Goal: Ask a question: Ask a question

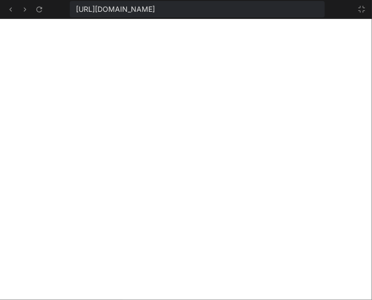
scroll to position [1563, 0]
type textarea "window.onclick = function(event) { const modal = document.getElementById('booki…"
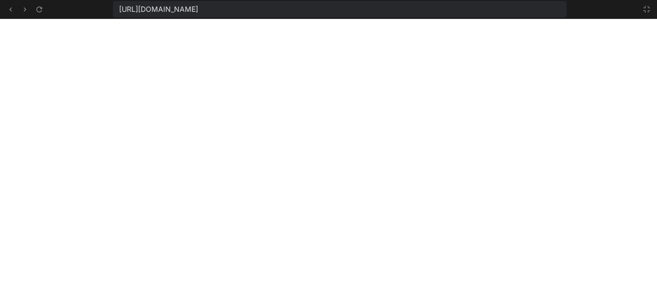
scroll to position [4103, 0]
click at [8, 13] on icon at bounding box center [10, 9] width 9 height 9
click at [372, 6] on button at bounding box center [647, 9] width 12 height 12
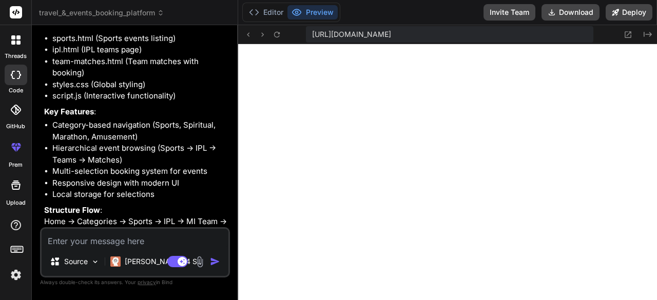
scroll to position [595, 0]
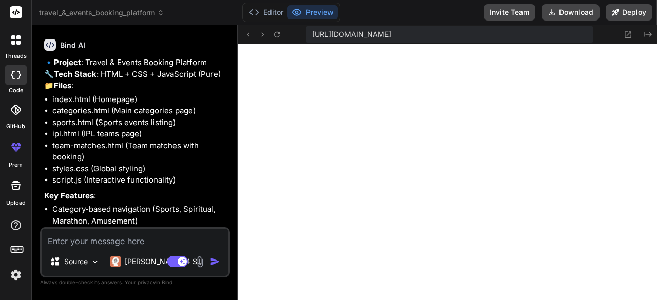
click at [12, 35] on icon at bounding box center [13, 37] width 4 height 4
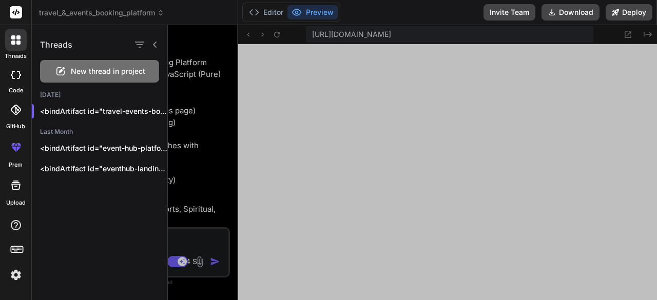
click at [99, 66] on span "New thread in project" at bounding box center [108, 71] width 74 height 10
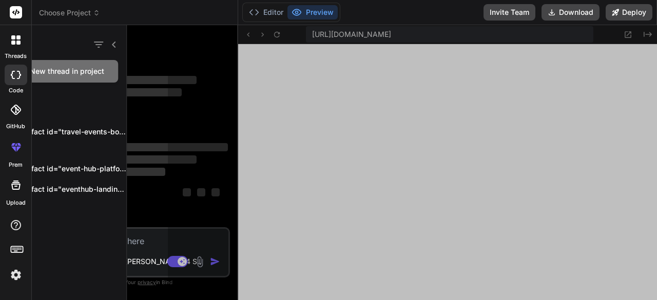
scroll to position [0, 0]
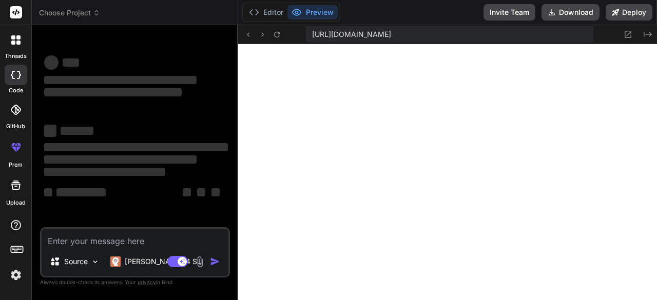
type textarea "x"
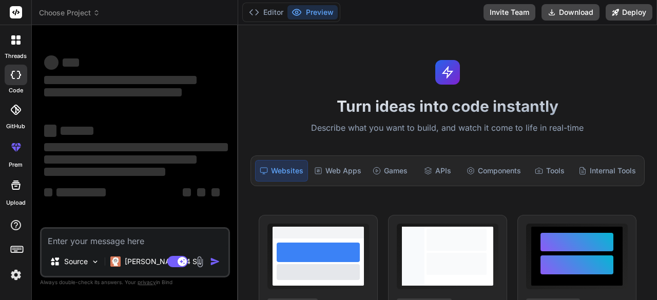
scroll to position [4228, 0]
click at [89, 240] on textarea at bounding box center [135, 238] width 187 height 18
type textarea "I"
type textarea "x"
type textarea "I"
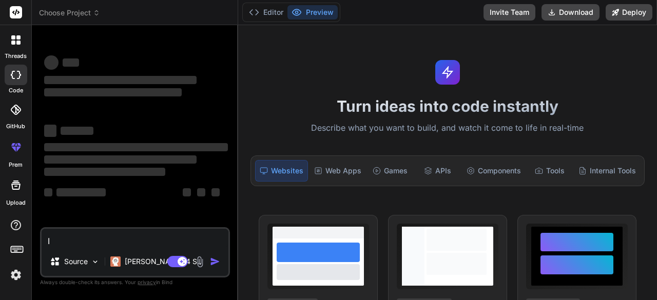
type textarea "x"
type textarea "I a"
type textarea "x"
type textarea "I am"
type textarea "x"
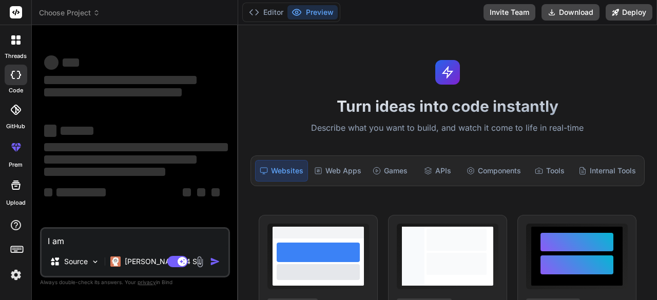
type textarea "I am"
type textarea "x"
type textarea "I am h"
type textarea "x"
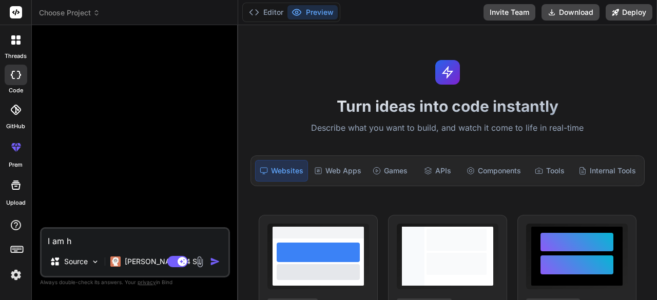
type textarea "I am ha"
type textarea "x"
type textarea "I am hav"
type textarea "x"
type textarea "I am havi"
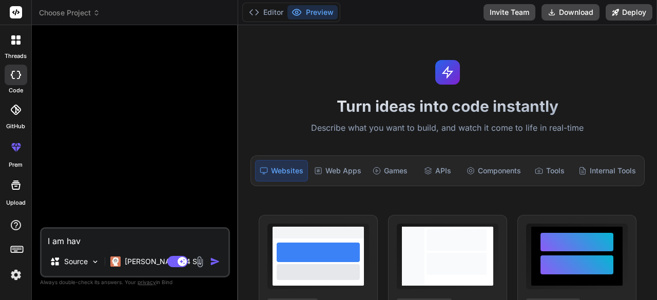
type textarea "x"
type textarea "I am havin"
type textarea "x"
type textarea "I am having"
type textarea "x"
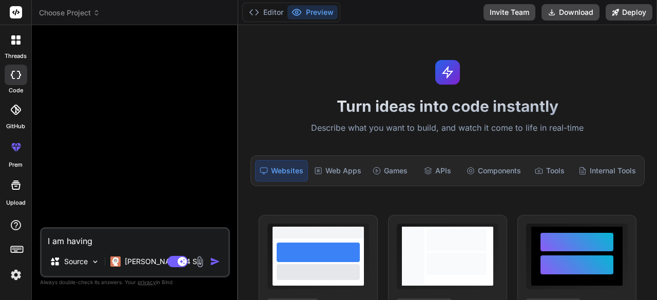
type textarea "I am having"
type textarea "x"
type textarea "I am having l"
type textarea "x"
type textarea "I am having li"
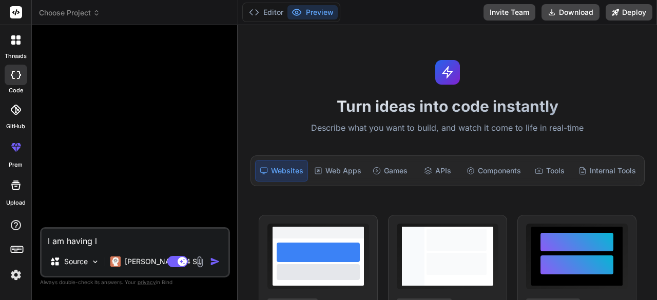
type textarea "x"
type textarea "I am having lis"
type textarea "x"
type textarea "I am having list"
type textarea "x"
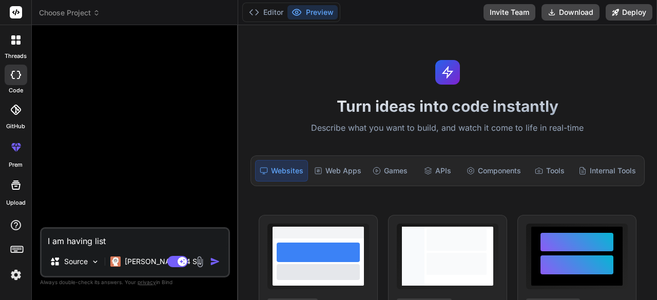
type textarea "I am having list"
type textarea "x"
type textarea "I am having list o"
type textarea "x"
type textarea "I am having list of"
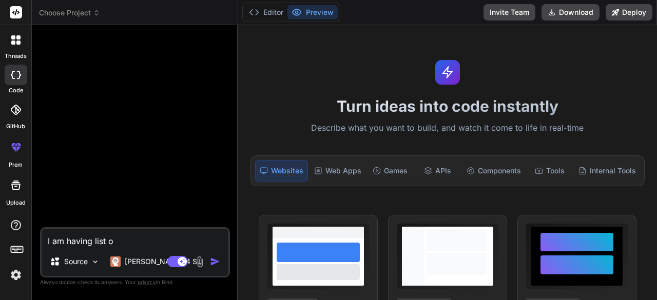
type textarea "x"
type textarea "I am having list of"
type textarea "x"
type textarea "I am having list of e"
type textarea "x"
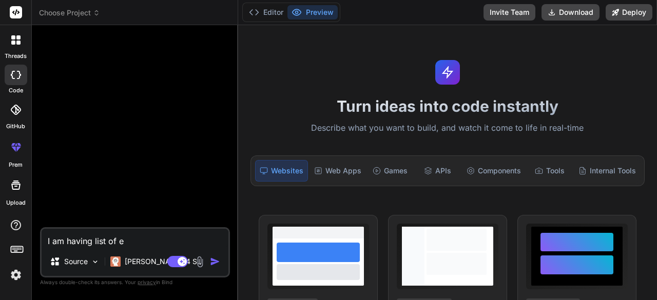
type textarea "I am having list of ev"
type textarea "x"
type textarea "I am having list of eve"
type textarea "x"
type textarea "I am having list of even"
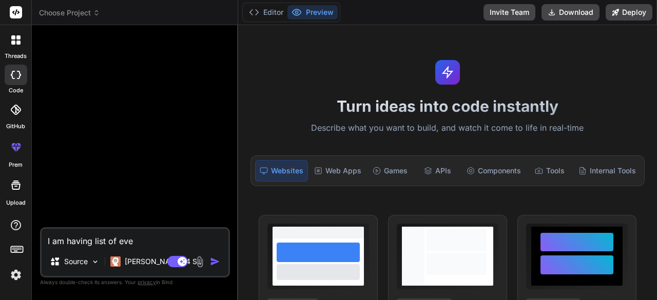
type textarea "x"
type textarea "I am having list of event"
type textarea "x"
type textarea "I am having list of events"
type textarea "x"
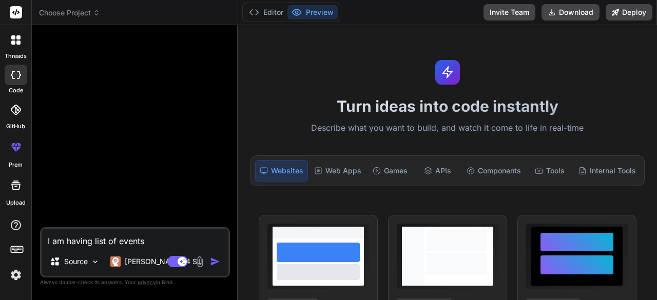
type textarea "I am having list of events"
type textarea "x"
type textarea "I am having list of events ,"
type textarea "x"
type textarea "I am having list of events ,"
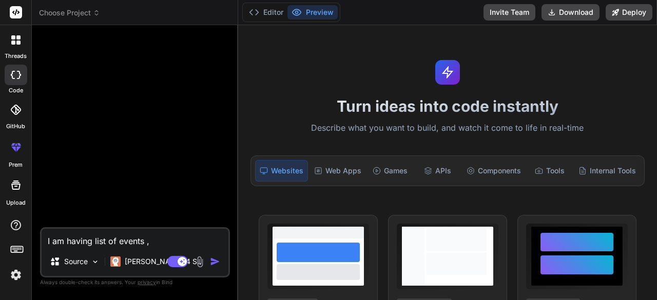
type textarea "x"
type textarea "I am having list of events , I"
type textarea "x"
type textarea "I am having list of events , I"
type textarea "x"
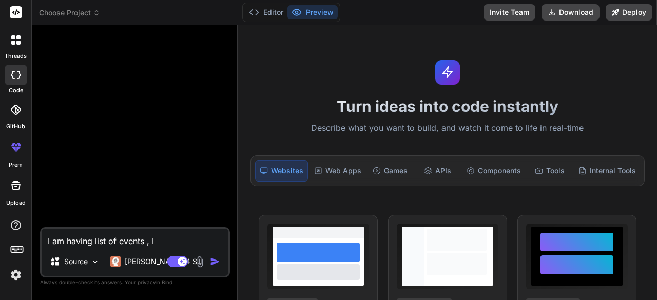
type textarea "I am having list of events , I w"
type textarea "x"
type textarea "I am having list of events , I wan"
type textarea "x"
type textarea "I am having list of events , I want"
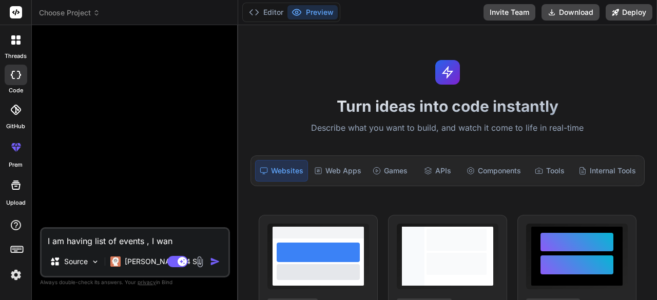
type textarea "x"
type textarea "I am having list of events , I want"
type textarea "x"
type textarea "I am having list of events , I want t"
type textarea "x"
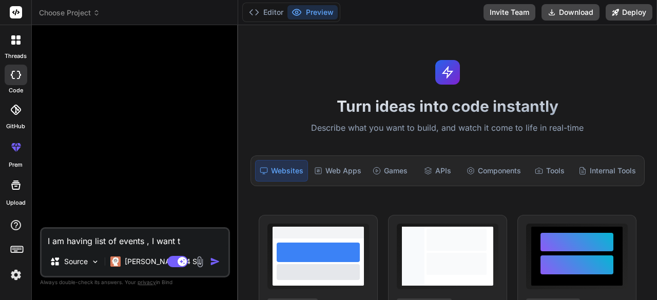
type textarea "I am having list of events , I want to"
type textarea "x"
type textarea "I am having list of events , I want to"
type textarea "x"
type textarea "I am having list of events , I want to c"
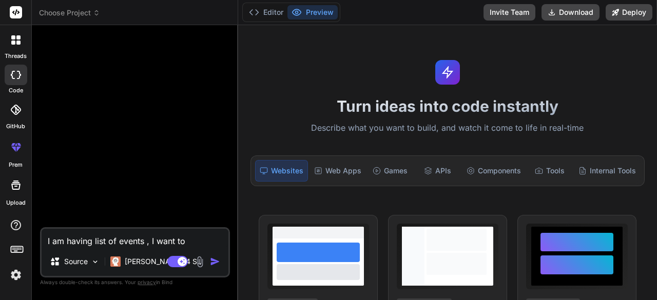
type textarea "x"
type textarea "I am having list of events , I want to cr"
type textarea "x"
type textarea "I am having list of events , I want to cre"
type textarea "x"
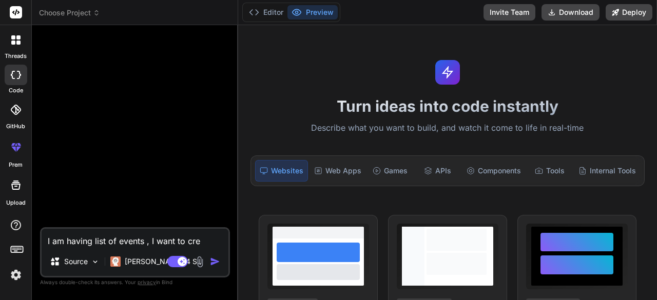
type textarea "I am having list of events , I want to crea"
type textarea "x"
type textarea "I am having list of events , I want to creat"
type textarea "x"
type textarea "I am having list of events , I want to create"
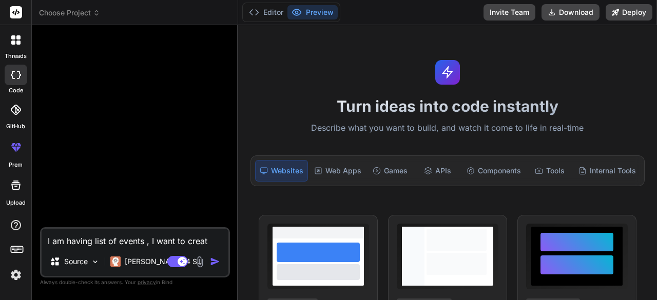
type textarea "x"
type textarea "I am having list of events , I want to create"
type textarea "x"
type textarea "I am having list of events , I want to create m"
type textarea "x"
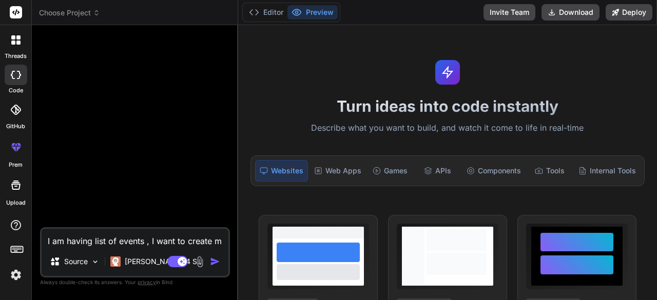
type textarea "I am having list of events , I want to create mo"
type textarea "x"
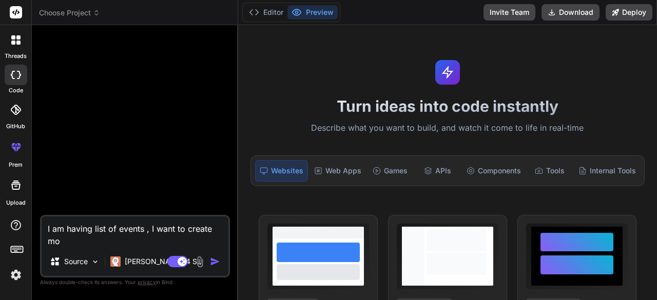
type textarea "I am having list of events , I want to create mob"
type textarea "x"
type textarea "I am having list of events , I want to create mobi"
type textarea "x"
type textarea "I am having list of events , I want to create mobil"
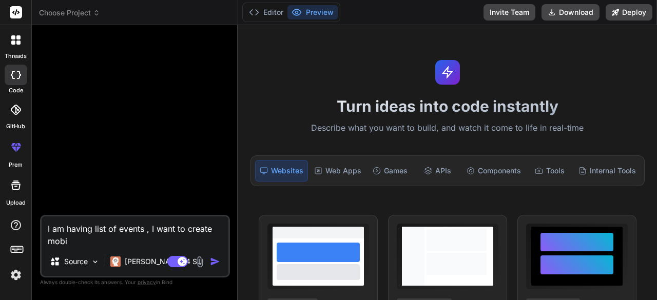
type textarea "x"
type textarea "I am having list of events , I want to create mobile"
type textarea "x"
type textarea "I am having list of events , I want to create mobile"
type textarea "x"
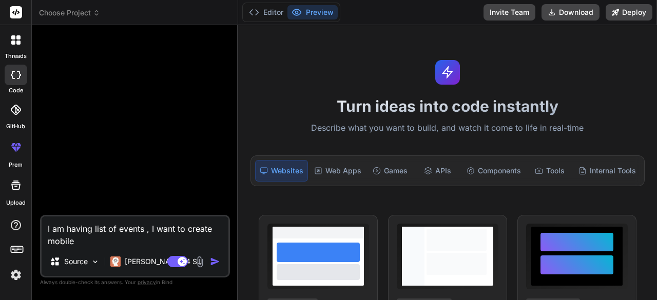
type textarea "I am having list of events , I want to create mobile f"
type textarea "x"
type textarea "I am having list of events , I want to create mobile fi"
type textarea "x"
type textarea "I am having list of events , I want to create mobile fir"
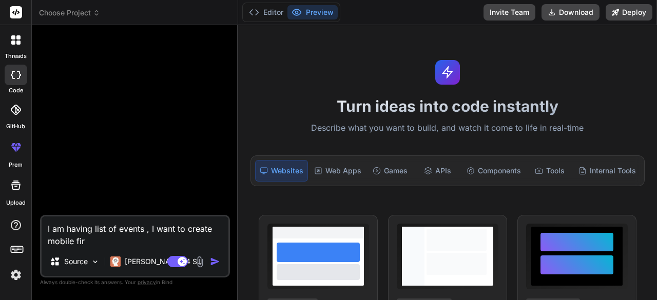
type textarea "x"
type textarea "I am having list of events , I want to create mobile firs"
type textarea "x"
type textarea "I am having list of events , I want to create mobile first"
type textarea "x"
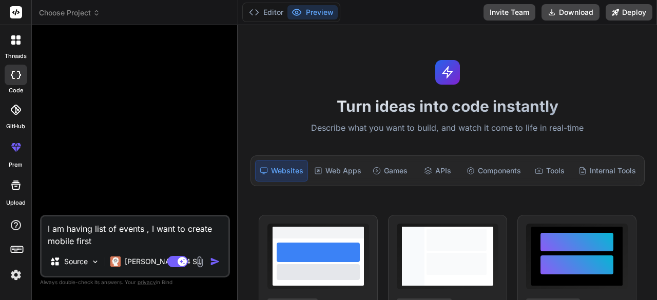
type textarea "I am having list of events , I want to create mobile first"
type textarea "x"
type textarea "I am having list of events , I want to create mobile first a"
type textarea "x"
type textarea "I am having list of events , I want to create mobile first ap"
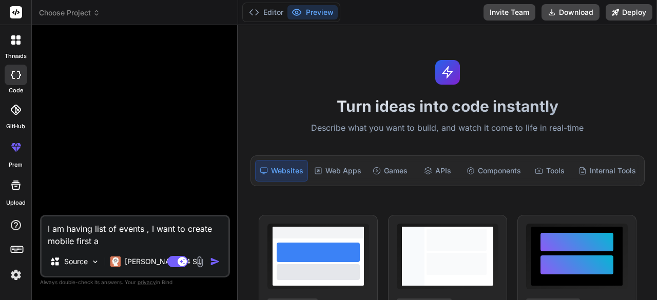
type textarea "x"
type textarea "I am having list of events , I want to create mobile first app"
type textarea "x"
type textarea "I am having list of events , I want to create mobile first appl"
type textarea "x"
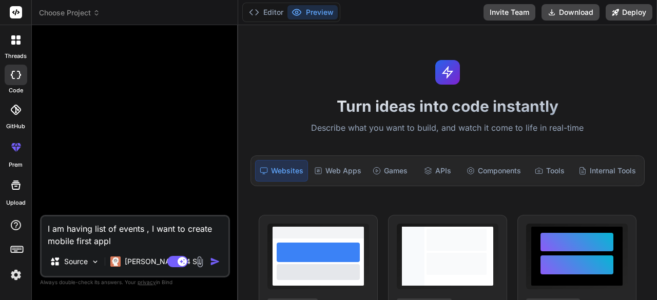
type textarea "I am having list of events , I want to create mobile first appli"
type textarea "x"
type textarea "I am having list of events , I want to create mobile first applic"
type textarea "x"
type textarea "I am having list of events , I want to create mobile first applica"
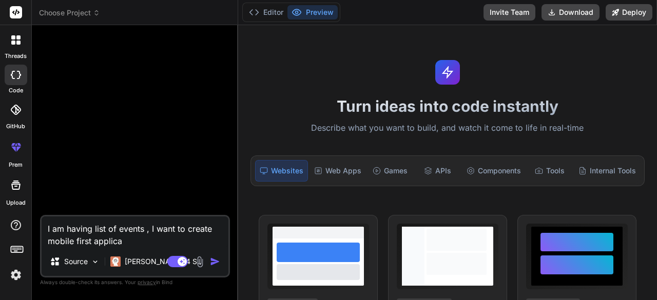
type textarea "x"
type textarea "I am having list of events , I want to create mobile first applicat"
type textarea "x"
type textarea "I am having list of events , I want to create mobile first applicati"
type textarea "x"
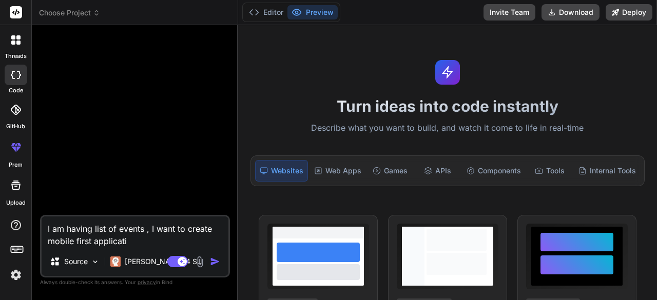
type textarea "I am having list of events , I want to create mobile first applicatio"
type textarea "x"
type textarea "I am having list of events , I want to create mobile first application"
type textarea "x"
type textarea "I am having list of events , I want to create mobile first application,"
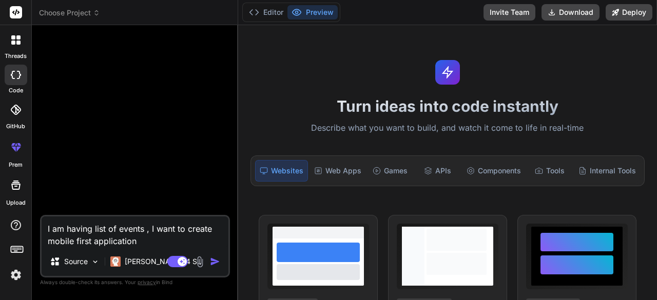
type textarea "x"
type textarea "I am having list of events , I want to create mobile first application,"
type textarea "x"
type textarea "I am having list of events , I want to create mobile first application, I"
type textarea "x"
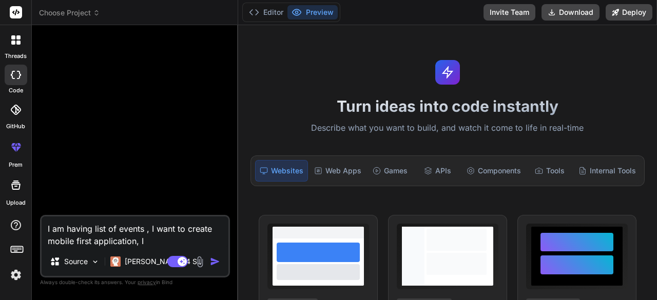
type textarea "I am having list of events , I want to create mobile first application, I"
type textarea "x"
type textarea "I am having list of events , I want to create mobile first application, I w"
type textarea "x"
type textarea "I am having list of events , I want to create mobile first application, I wn"
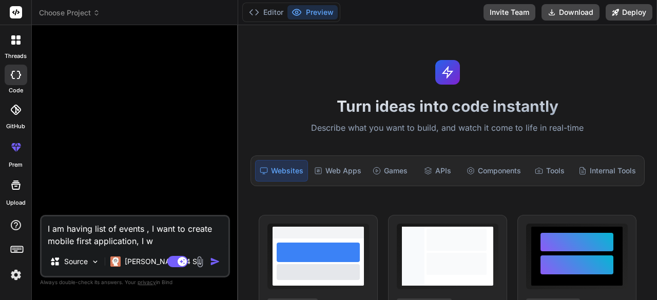
type textarea "x"
type textarea "I am having list of events , I want to create mobile first application, I w"
type textarea "x"
type textarea "I am having list of events , I want to create mobile first application, I [GEOG…"
type textarea "x"
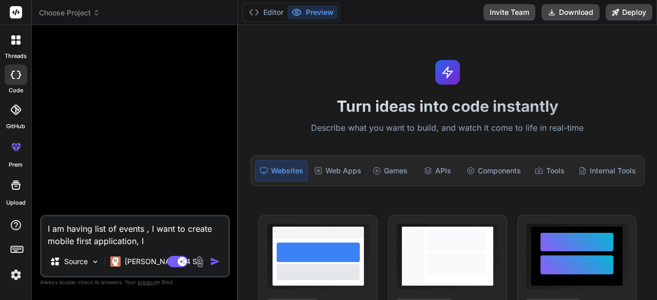
type textarea "I am having list of events , I want to create mobile first application, I wan"
type textarea "x"
type textarea "I am having list of events , I want to create mobile first application, I want"
type textarea "x"
type textarea "I am having list of events , I want to create mobile first application, I want"
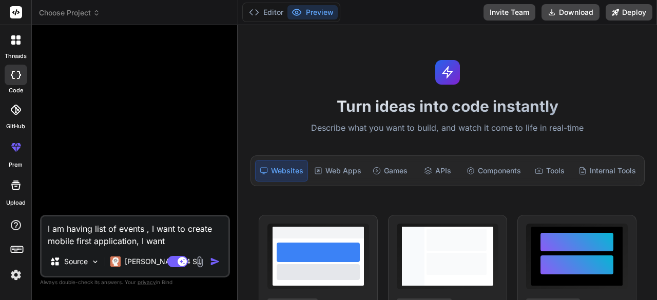
type textarea "x"
type textarea "I am having list of events , I want to create mobile first application, I want t"
type textarea "x"
type textarea "I am having list of events , I want to create mobile first application, I want …"
type textarea "x"
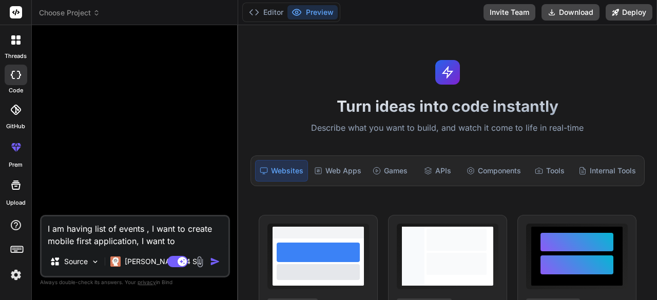
type textarea "I am having list of events , I want to create mobile first application, I want …"
type textarea "x"
type textarea "I am having list of events , I want to create mobile first application, I want …"
type textarea "x"
type textarea "I am having list of events , I want to create mobile first application, I want …"
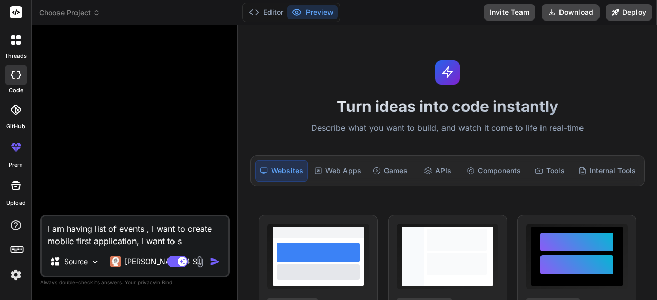
type textarea "x"
type textarea "I am having list of events , I want to create mobile first application, I want …"
type textarea "x"
type textarea "I am having list of events , I want to create mobile first application, I want …"
type textarea "x"
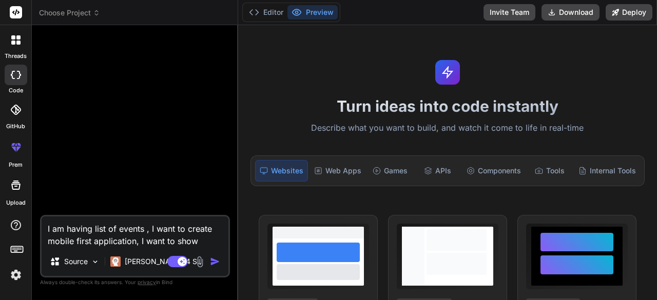
type textarea "I am having list of events , I want to create mobile first application, I want …"
type textarea "x"
type textarea "I am having list of events , I want to create mobile first application, I want …"
type textarea "x"
type textarea "I am having list of events , I want to create mobile first application, I want …"
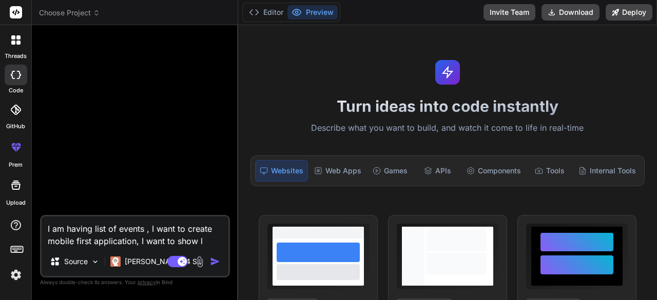
type textarea "x"
type textarea "I am having list of events , I want to create mobile first application, I want …"
type textarea "x"
type textarea "I am having list of events , I want to create mobile first application, I want …"
type textarea "x"
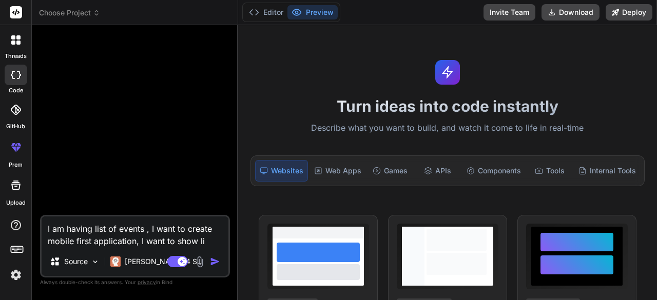
type textarea "I am having list of events , I want to create mobile first application, I want …"
type textarea "x"
type textarea "I am having list of events , I want to create mobile first application, I want …"
type textarea "x"
type textarea "I am having list of events , I want to create mobile first application, I want …"
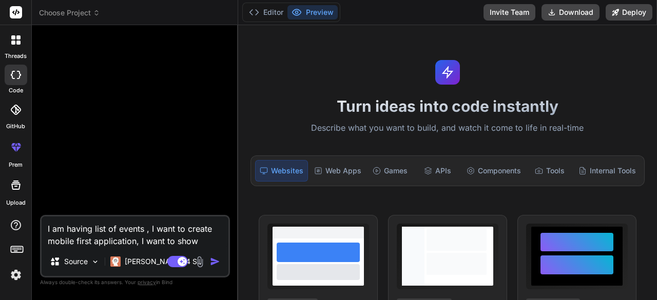
type textarea "x"
type textarea "I am having list of events , I want to create mobile first application, I want …"
type textarea "x"
type textarea "I am having list of events , I want to create mobile first application, I want …"
type textarea "x"
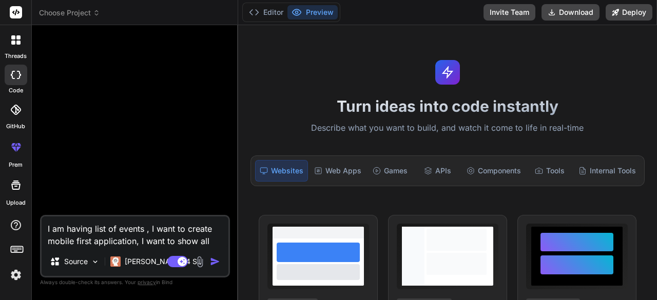
type textarea "I am having list of events , I want to create mobile first application, I want …"
type textarea "x"
type textarea "I am having list of events , I want to create mobile first application, I want …"
type textarea "x"
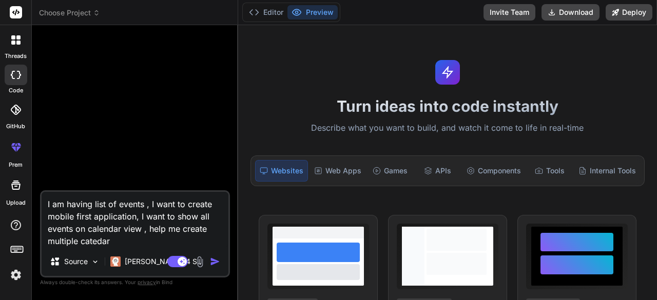
click at [65, 242] on textarea "I am having list of events , I want to create mobile first application, I want …" at bounding box center [135, 219] width 187 height 55
click at [90, 243] on textarea "I am having list of events , I want to create mobile first application, I want …" at bounding box center [135, 219] width 187 height 55
click at [55, 241] on textarea "I am having list of events , I want to create mobile first application, I want …" at bounding box center [135, 219] width 187 height 55
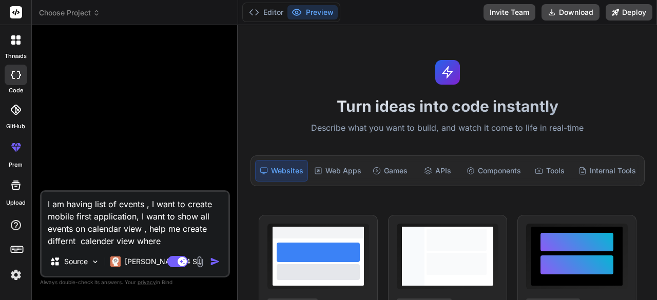
click at [55, 241] on textarea "I am having list of events , I want to create mobile first application, I want …" at bounding box center [135, 219] width 187 height 55
click at [115, 243] on textarea "I am having list of events , I want to create mobile first application, I want …" at bounding box center [135, 219] width 187 height 55
click at [170, 240] on textarea "I am having list of events , I want to create mobile first application, I want …" at bounding box center [135, 219] width 187 height 55
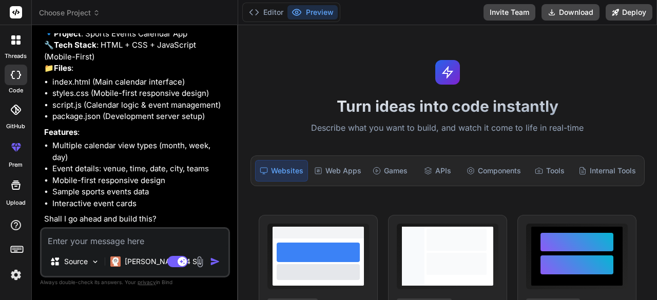
scroll to position [157, 0]
click at [63, 241] on textarea at bounding box center [135, 238] width 187 height 18
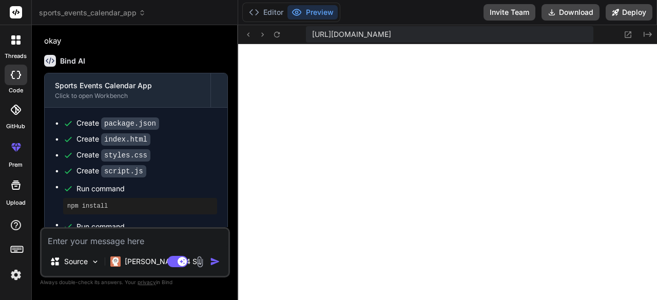
scroll to position [4754, 0]
click at [372, 31] on icon at bounding box center [628, 34] width 9 height 9
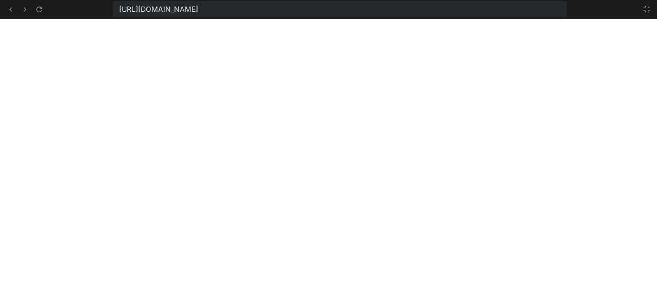
scroll to position [4831, 0]
click at [372, 9] on icon at bounding box center [647, 9] width 8 height 8
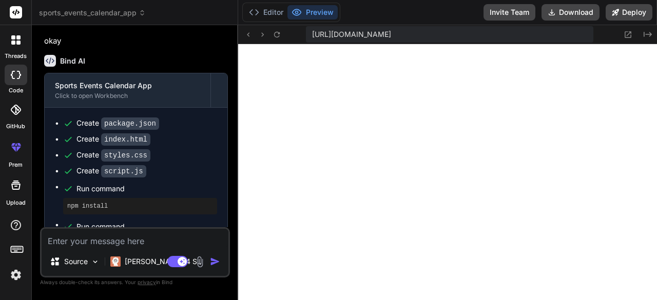
scroll to position [406, 0]
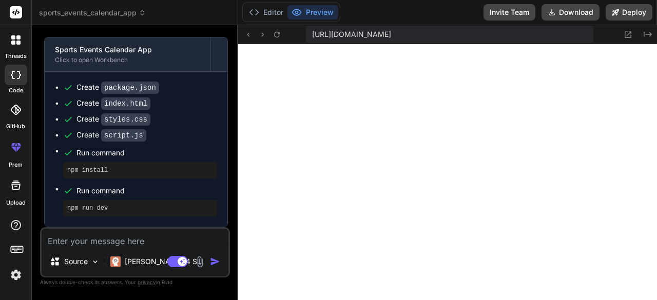
click at [63, 242] on textarea at bounding box center [135, 238] width 187 height 18
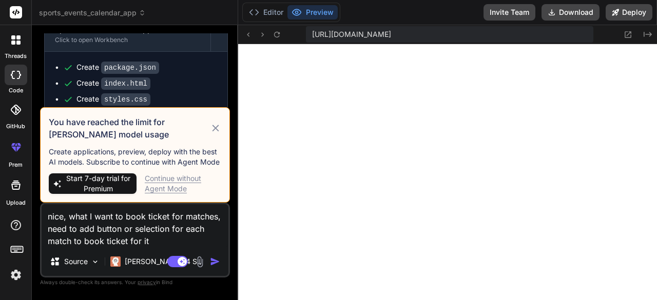
click at [160, 243] on textarea "nice, what I want to book ticket for matches, need to add button or selection f…" at bounding box center [135, 225] width 187 height 43
click at [166, 186] on div "Continue without Agent Mode" at bounding box center [183, 184] width 77 height 21
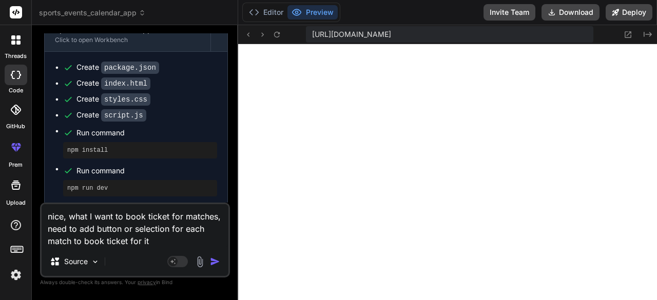
scroll to position [430, 0]
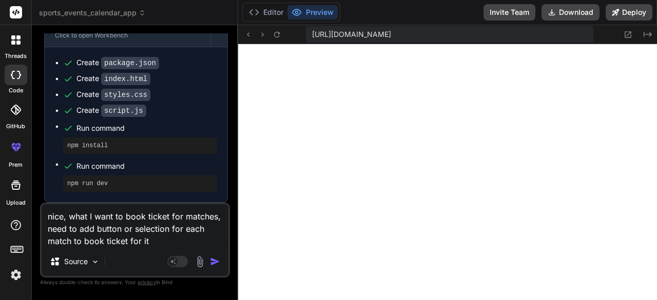
click at [159, 237] on textarea "nice, what I want to book ticket for matches, need to add button or selection f…" at bounding box center [135, 225] width 187 height 43
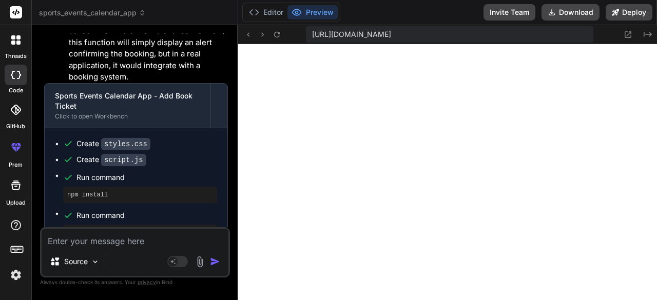
scroll to position [872, 0]
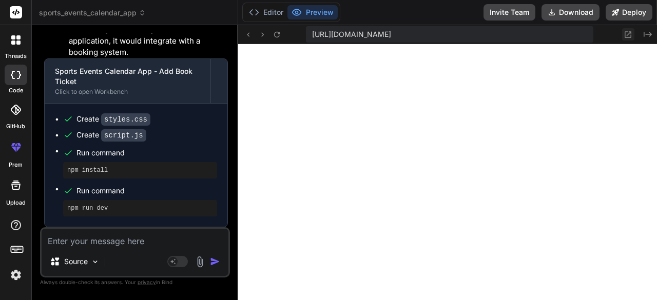
click at [372, 33] on button at bounding box center [628, 34] width 12 height 12
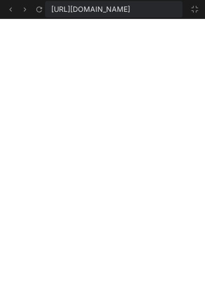
scroll to position [2884, 0]
